Goal: Task Accomplishment & Management: Manage account settings

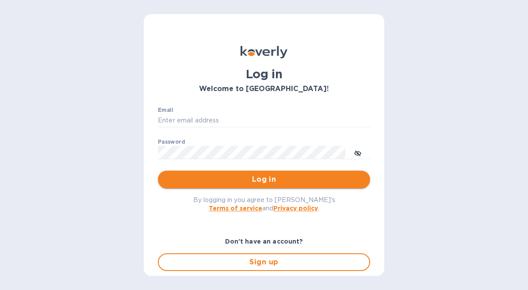
type input "[EMAIL_ADDRESS][DOMAIN_NAME]"
click at [277, 186] on button "Log in" at bounding box center [264, 180] width 212 height 18
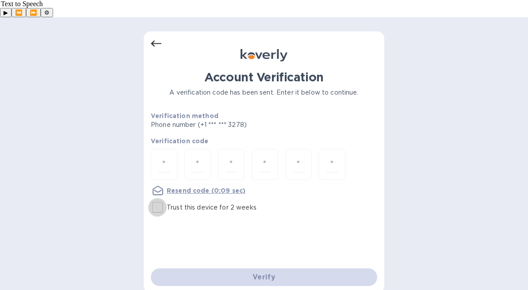
click at [161, 198] on input "Trust this device for 2 weeks" at bounding box center [157, 207] width 19 height 19
checkbox input "true"
click at [171, 151] on div at bounding box center [164, 164] width 27 height 31
paste input "4"
type input "4"
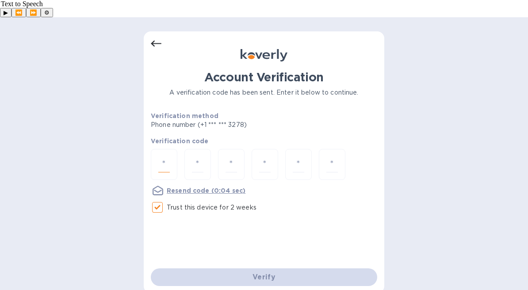
type input "9"
type input "6"
type input "4"
type input "5"
type input "4"
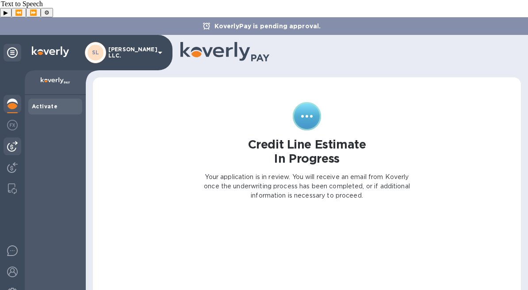
click at [11, 141] on img at bounding box center [12, 146] width 11 height 11
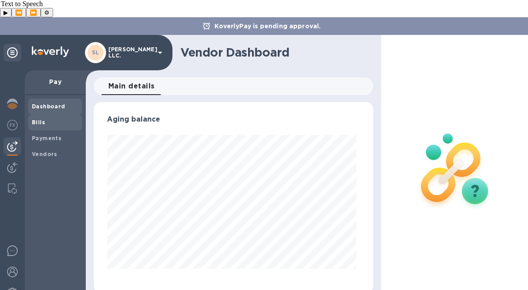
scroll to position [191, 276]
click at [42, 119] on b "Bills" at bounding box center [38, 122] width 13 height 7
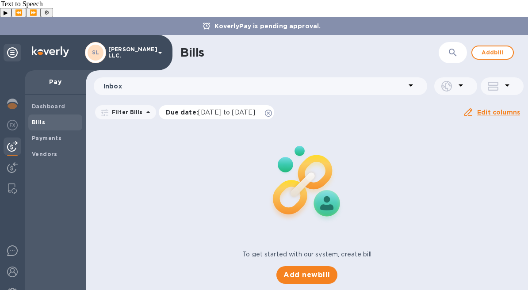
click at [272, 110] on icon at bounding box center [268, 113] width 7 height 7
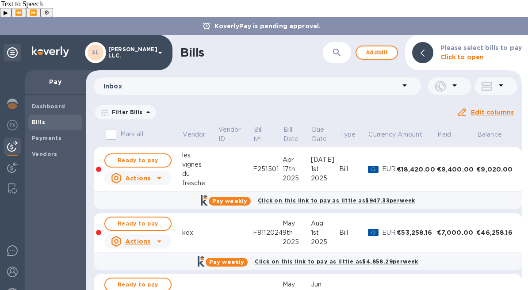
scroll to position [108, 0]
